Goal: Information Seeking & Learning: Learn about a topic

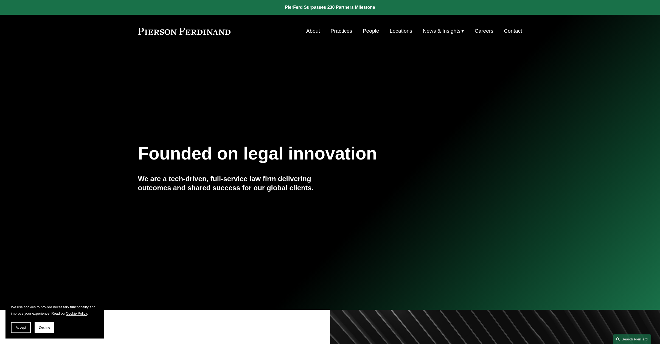
click at [341, 33] on link "Practices" at bounding box center [342, 31] width 22 height 10
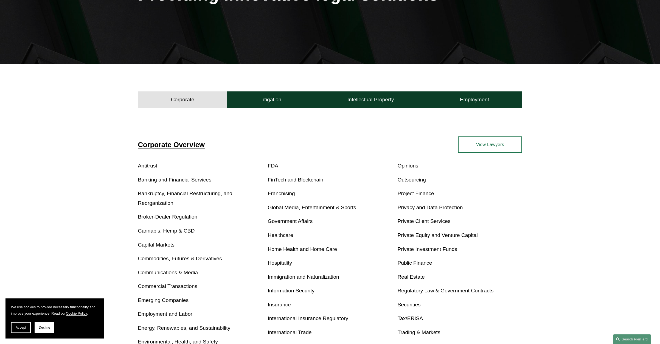
scroll to position [110, 0]
click at [264, 101] on h4 "Litigation" at bounding box center [270, 99] width 21 height 7
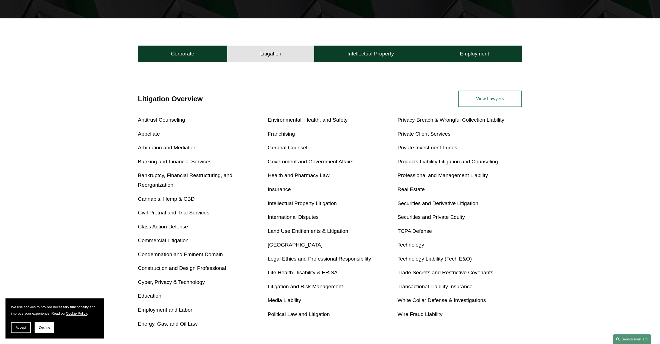
scroll to position [161, 0]
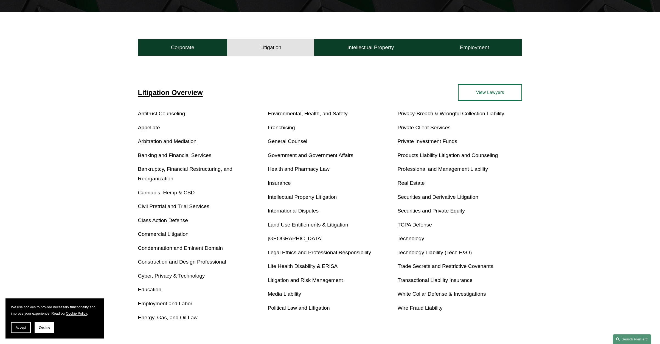
click at [297, 139] on link "General Counsel" at bounding box center [288, 141] width 40 height 6
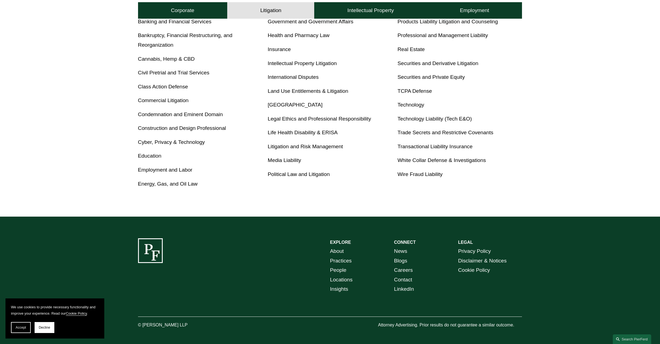
scroll to position [302, 0]
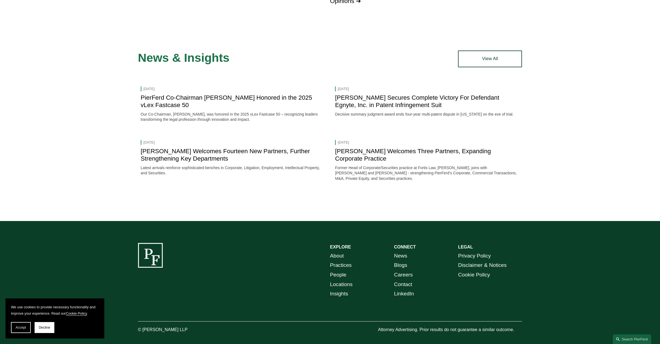
scroll to position [574, 0]
